Goal: Check status: Check status

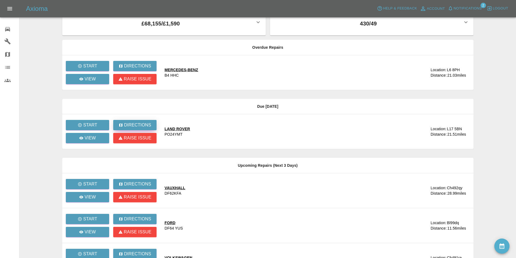
scroll to position [66, 0]
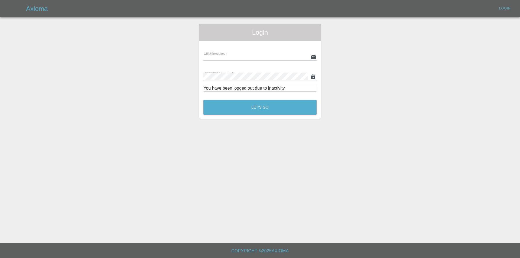
type input "[EMAIL_ADDRESS][DOMAIN_NAME]"
click at [241, 110] on button "Let's Go" at bounding box center [259, 107] width 113 height 15
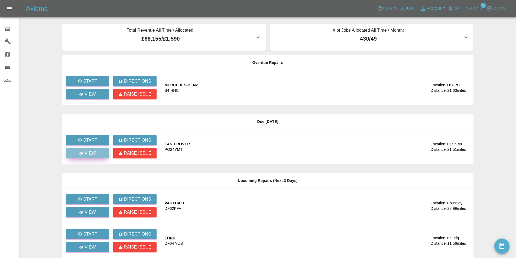
click at [96, 154] on link "View" at bounding box center [87, 153] width 43 height 10
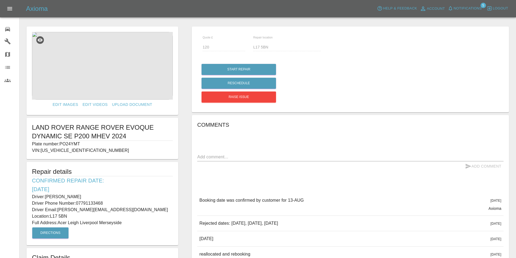
click at [463, 8] on span "Notifications" at bounding box center [467, 8] width 28 height 6
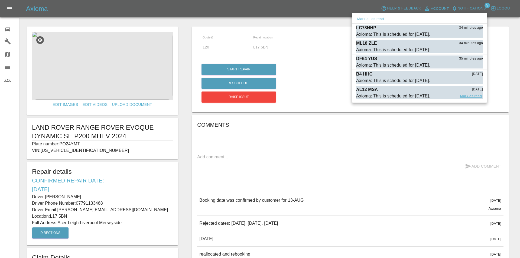
click at [475, 95] on button "Mark as read" at bounding box center [471, 96] width 24 height 6
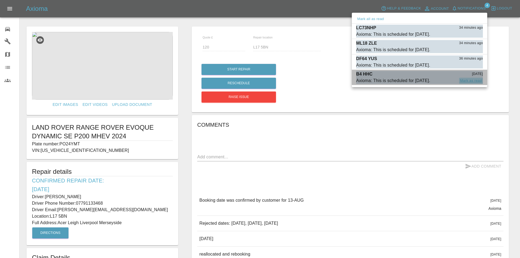
click at [471, 81] on button "Mark as read" at bounding box center [471, 81] width 24 height 6
